Goal: Task Accomplishment & Management: Complete application form

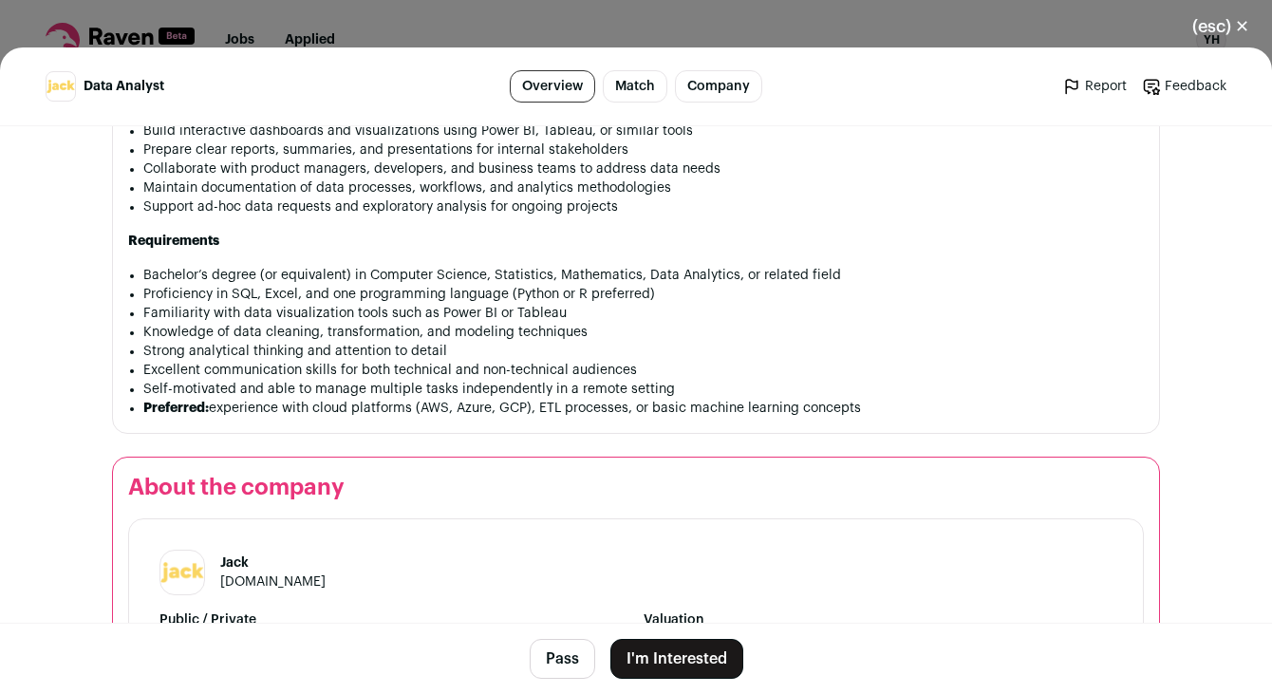
scroll to position [908, 0]
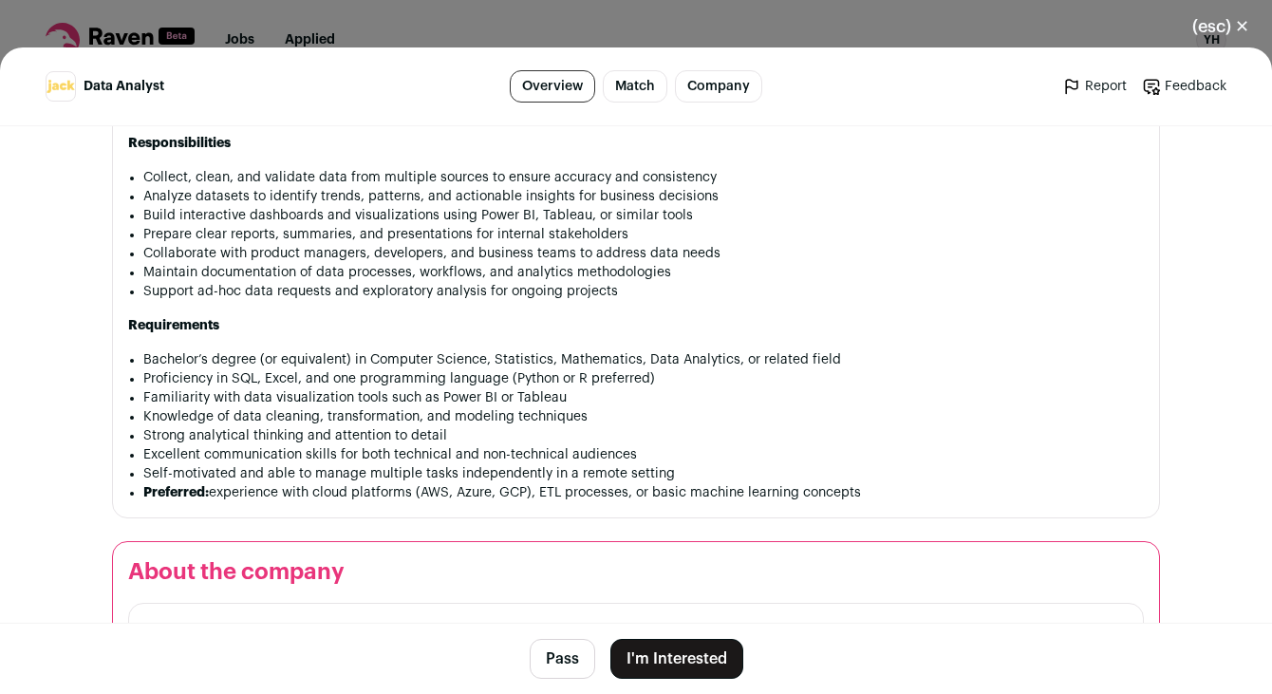
click at [693, 652] on button "I'm Interested" at bounding box center [676, 659] width 133 height 40
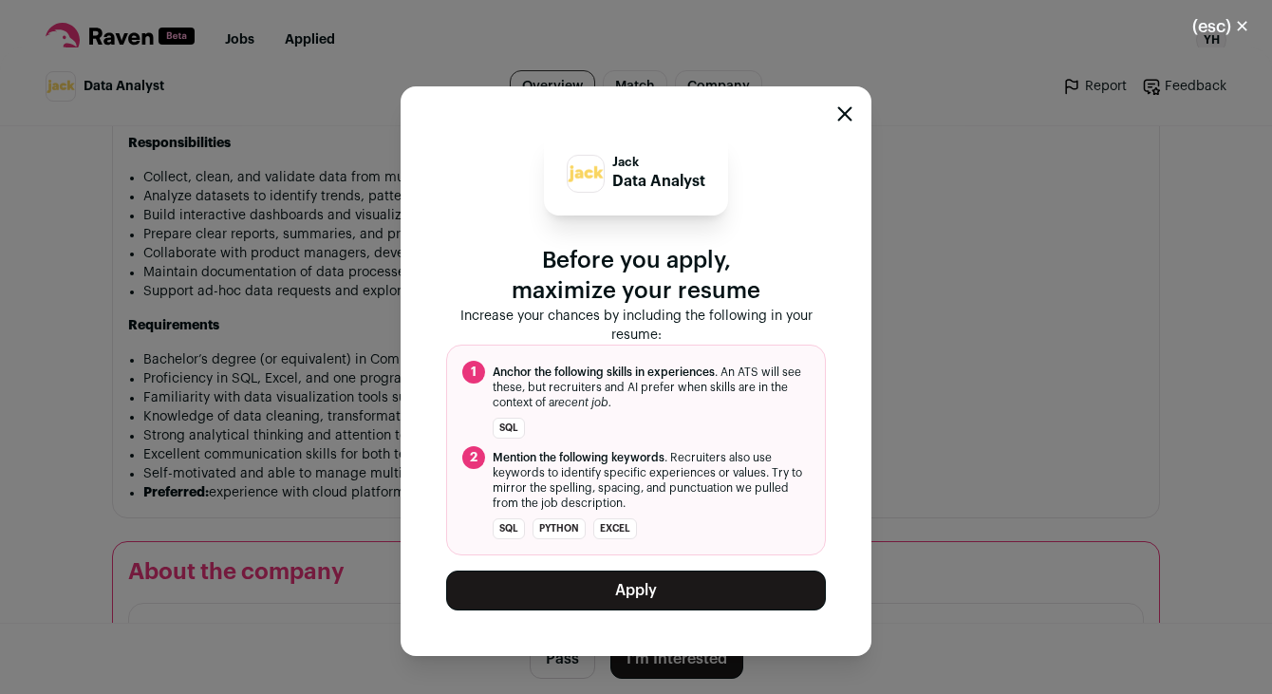
click at [724, 588] on button "Apply" at bounding box center [636, 590] width 380 height 40
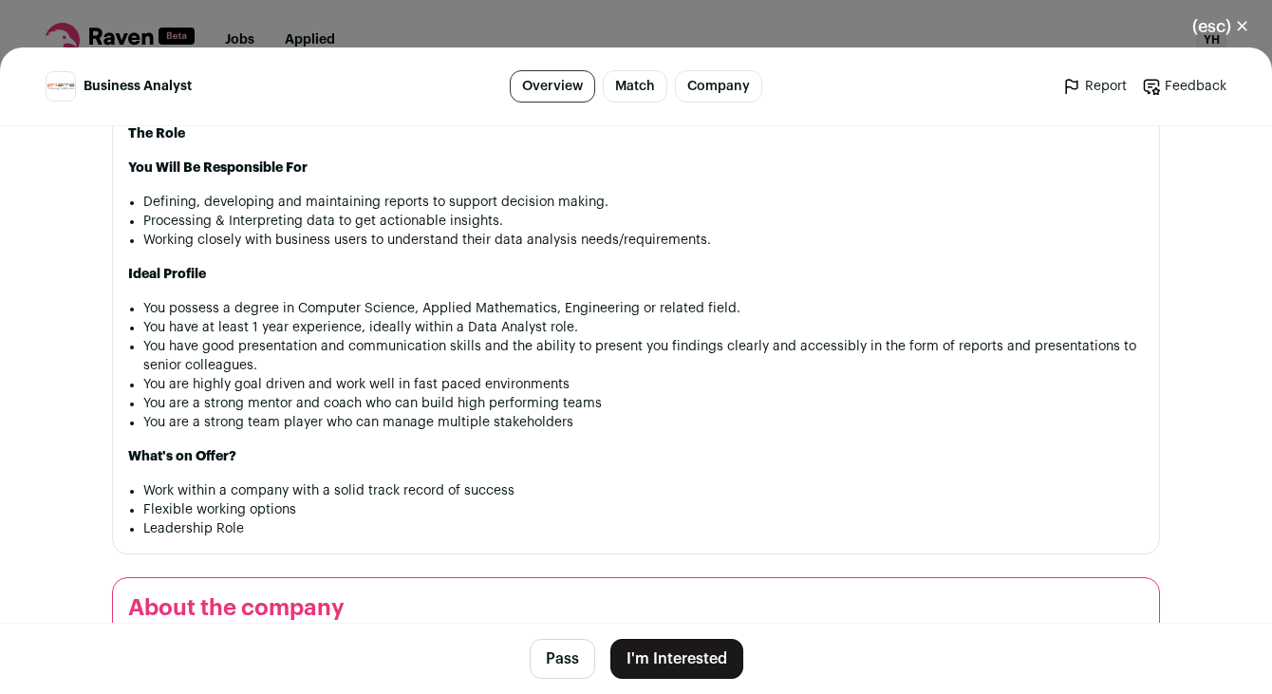
scroll to position [586, 0]
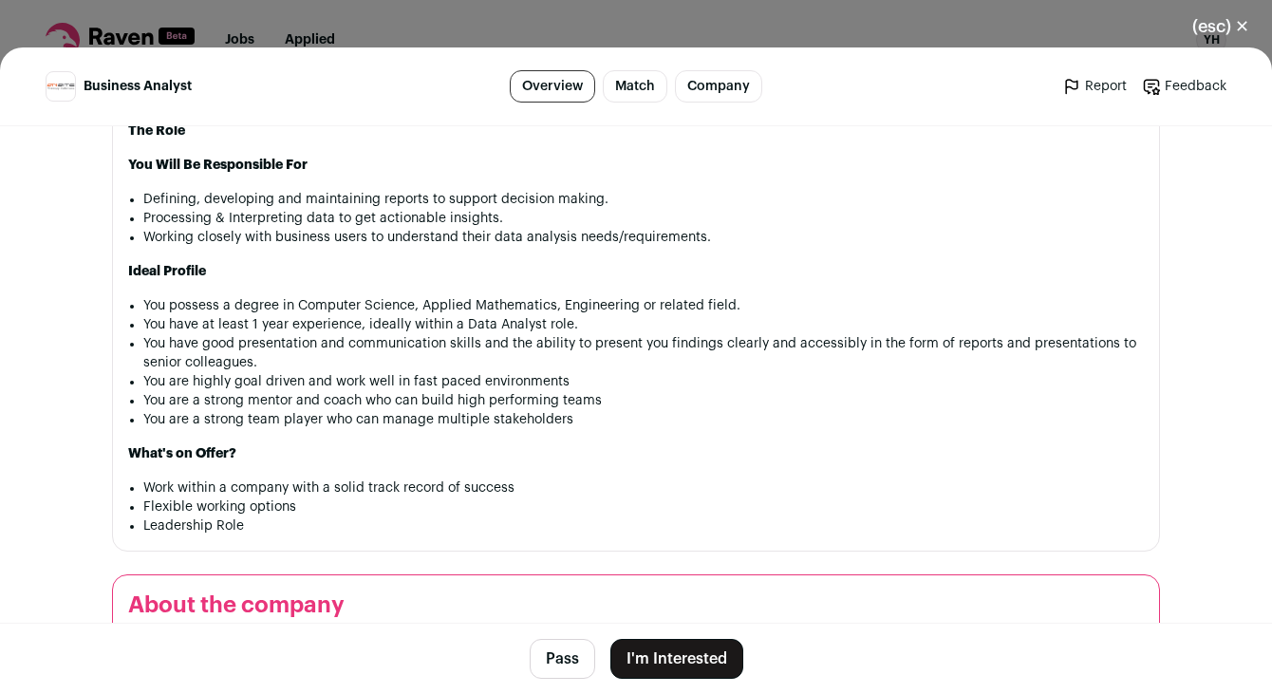
click at [678, 651] on button "I'm Interested" at bounding box center [676, 659] width 133 height 40
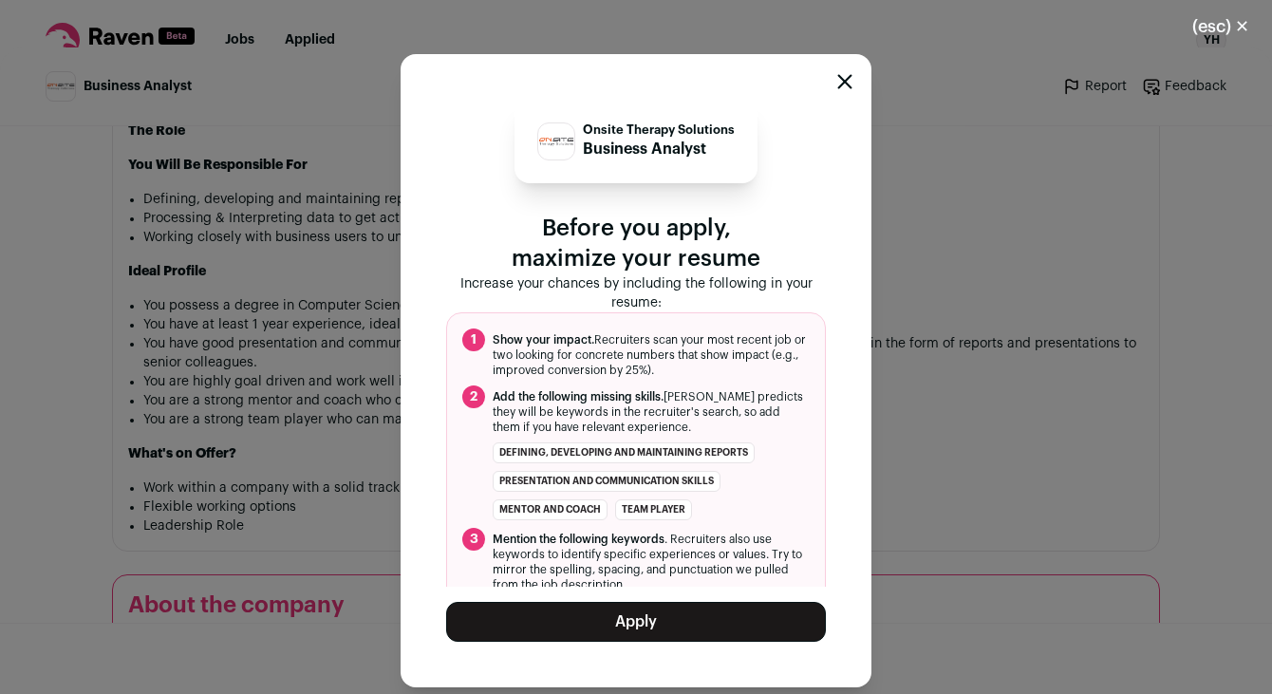
click at [678, 651] on div "Onsite Therapy Solutions Business Analyst Before you apply, maximize your resum…" at bounding box center [635, 370] width 471 height 633
click at [679, 616] on button "Apply" at bounding box center [636, 622] width 380 height 40
